Goal: Information Seeking & Learning: Find contact information

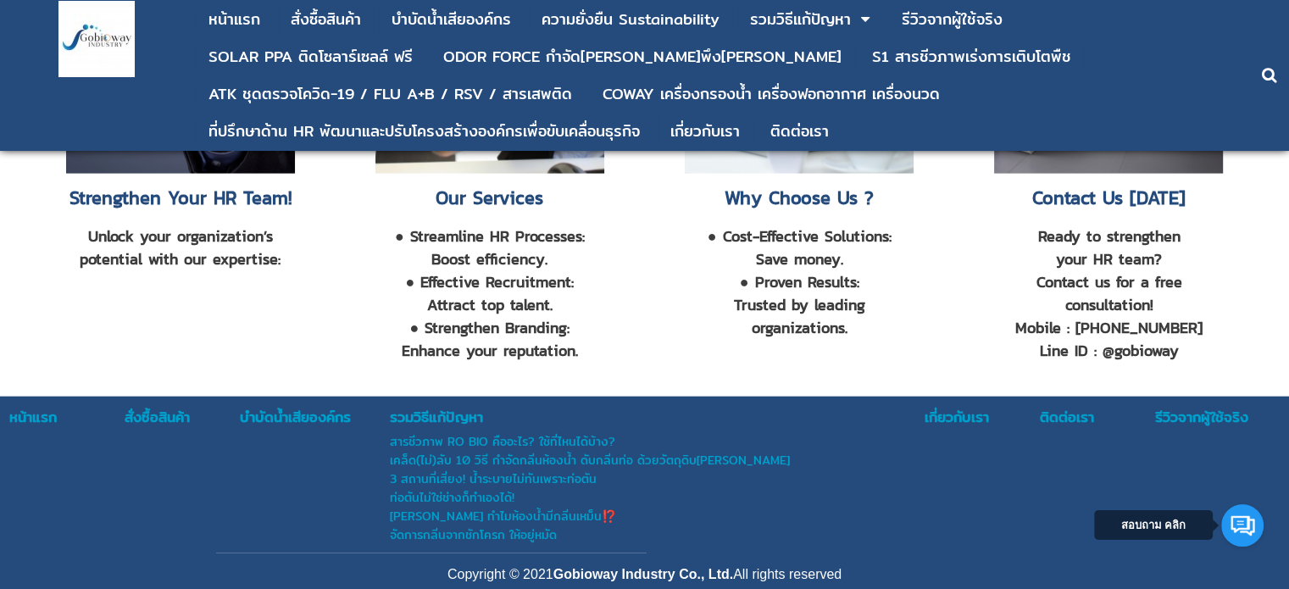
scroll to position [3756, 0]
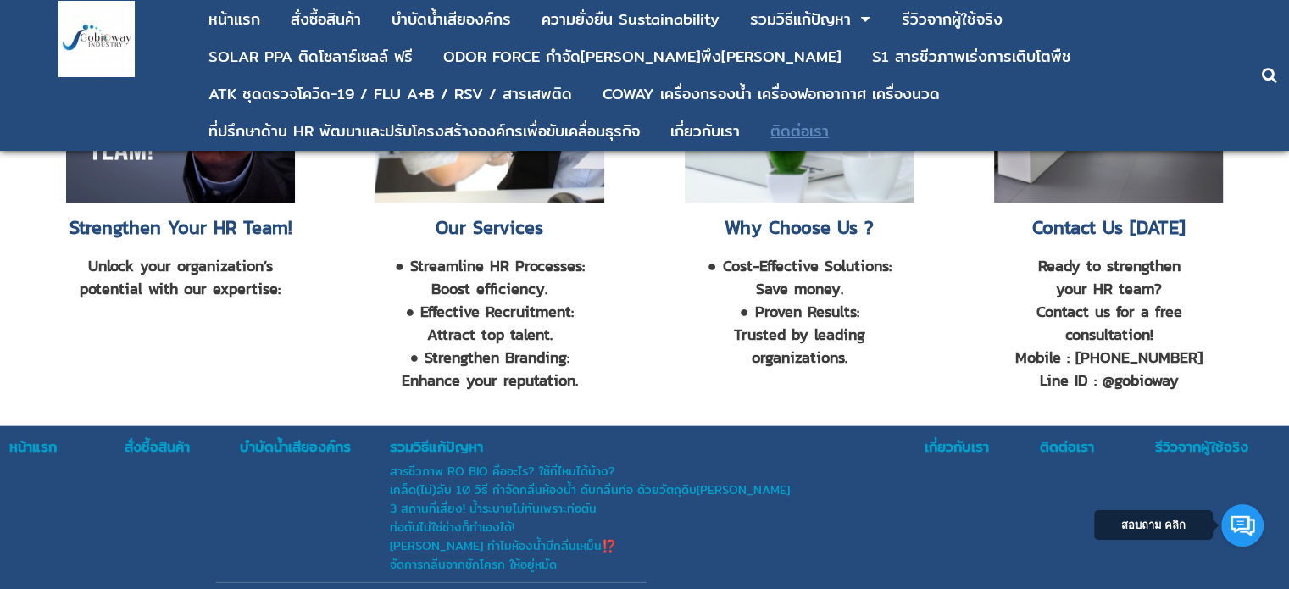
click at [805, 133] on div "ติดต่อเรา" at bounding box center [799, 131] width 58 height 15
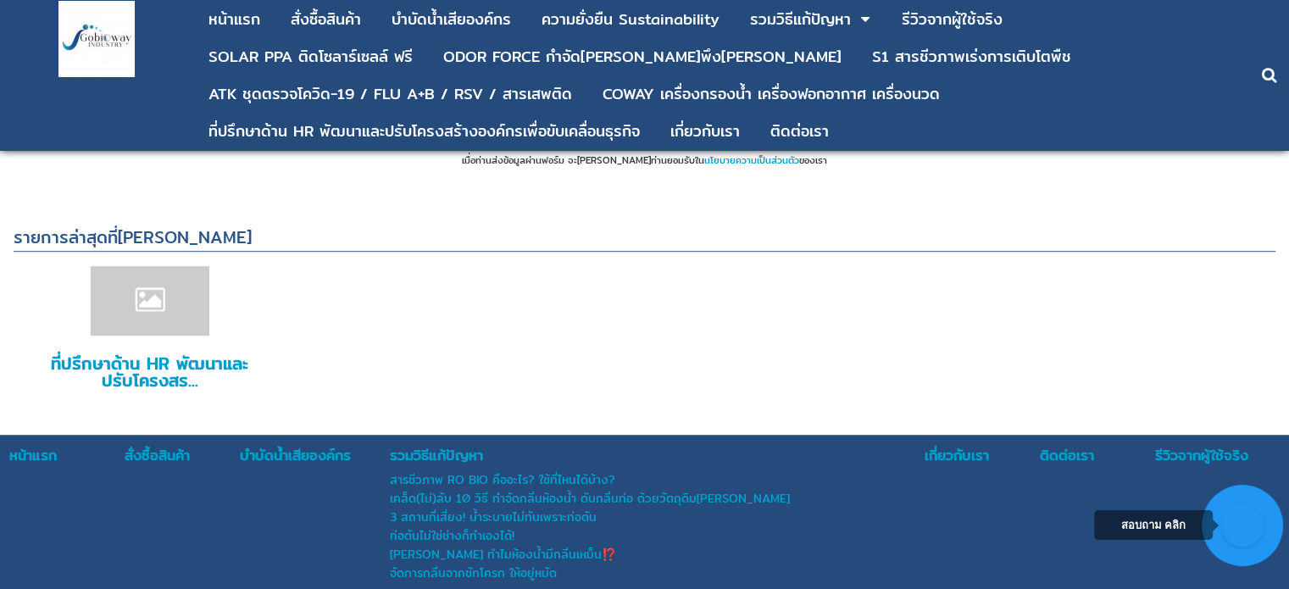
scroll to position [1164, 0]
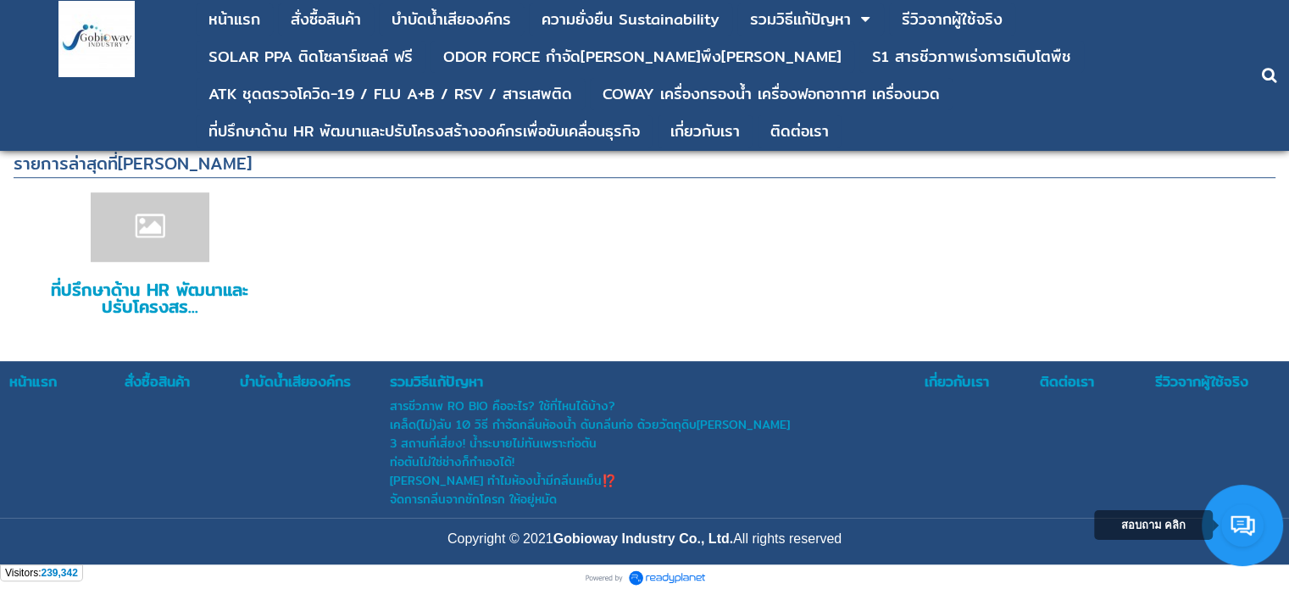
drag, startPoint x: 735, startPoint y: 537, endPoint x: 556, endPoint y: 529, distance: 179.8
click at [556, 531] on strong "Gobioway Industry Co., Ltd." at bounding box center [643, 538] width 180 height 14
copy strong "Gobioway Industry Co., Ltd."
click at [1066, 380] on div "ติดต่อเรา" at bounding box center [1096, 381] width 114 height 22
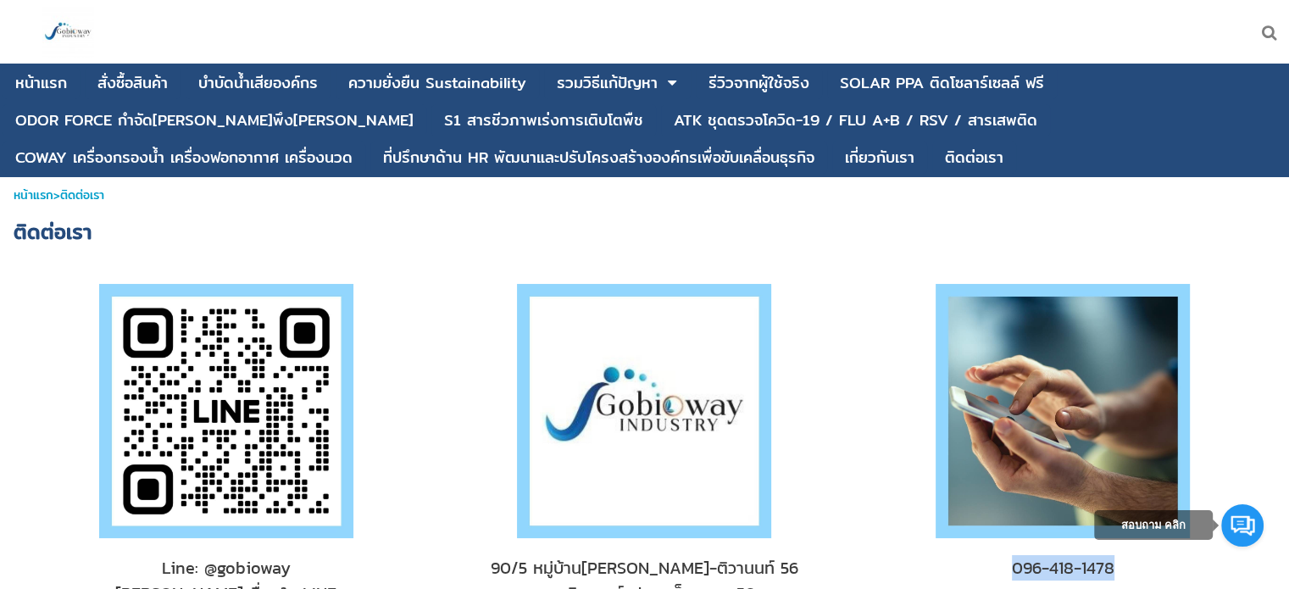
drag, startPoint x: 1129, startPoint y: 566, endPoint x: 995, endPoint y: 567, distance: 134.7
click at [995, 567] on span "096-418-1478" at bounding box center [1061, 567] width 363 height 25
copy span "096-418-1478"
